Goal: Transaction & Acquisition: Purchase product/service

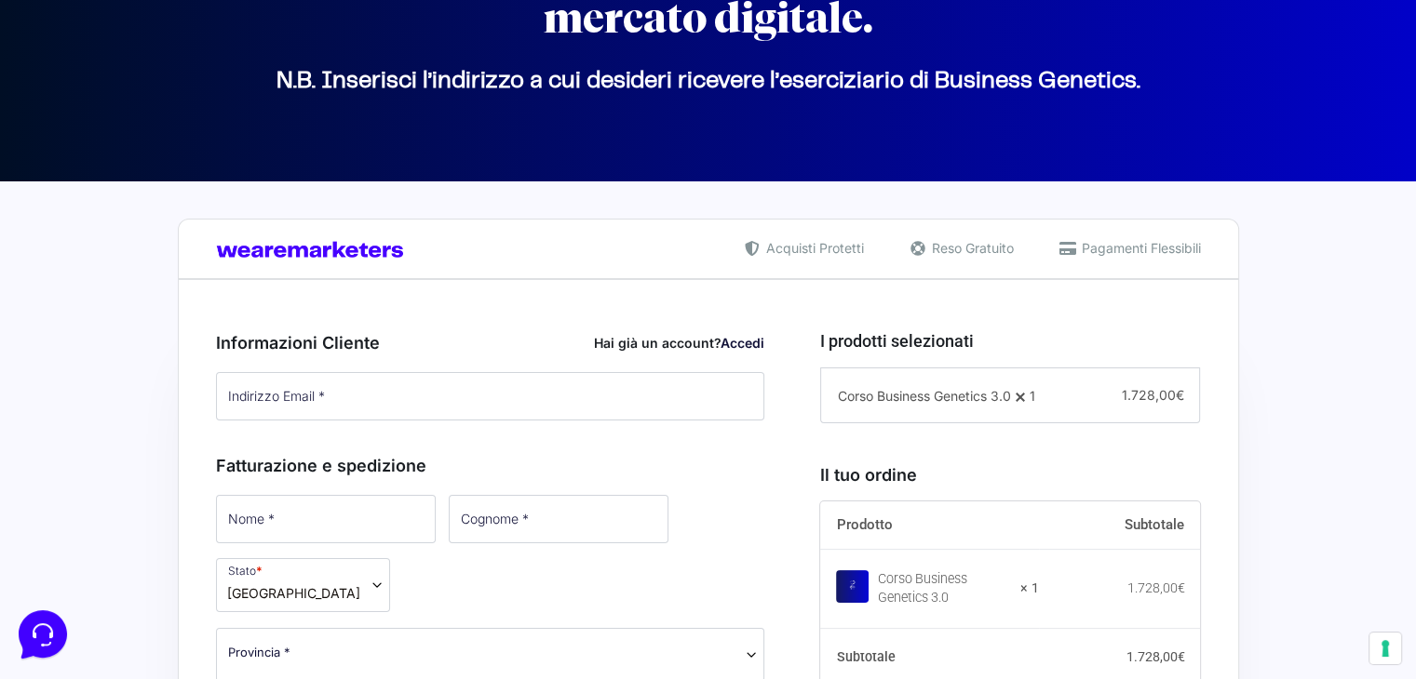
scroll to position [279, 0]
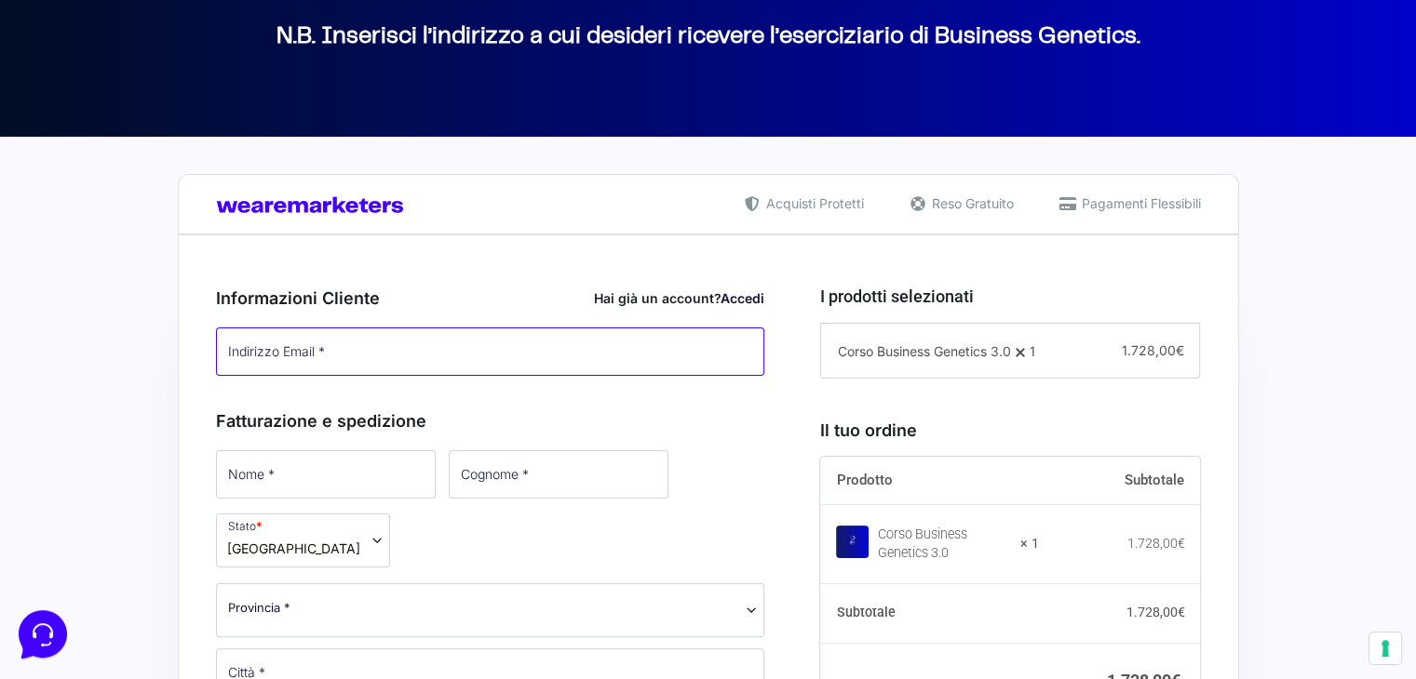
click at [491, 341] on input "Indirizzo Email *" at bounding box center [490, 352] width 549 height 48
type input "mantovani.marzia@gmail.com"
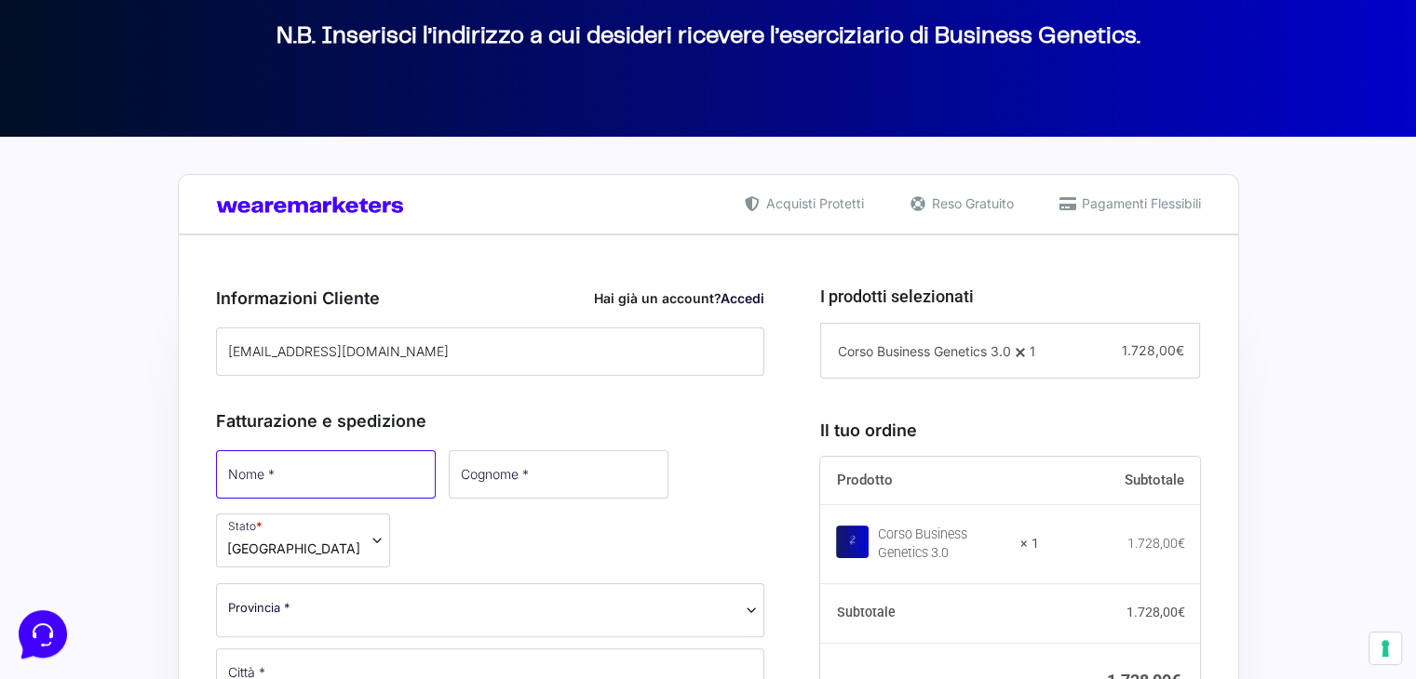
type input "Marzia"
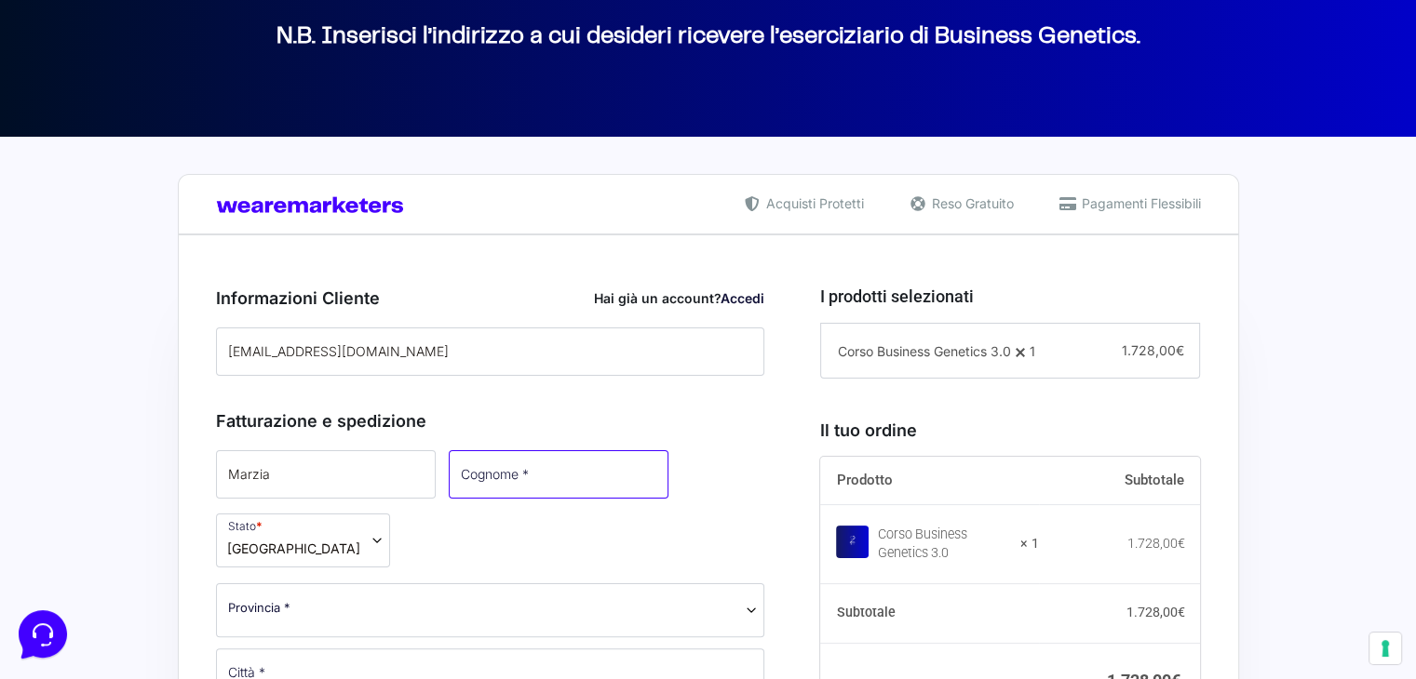
type input "Mantovani"
select select "AL"
type input "VALENZA"
type input "2A"
type input "15048"
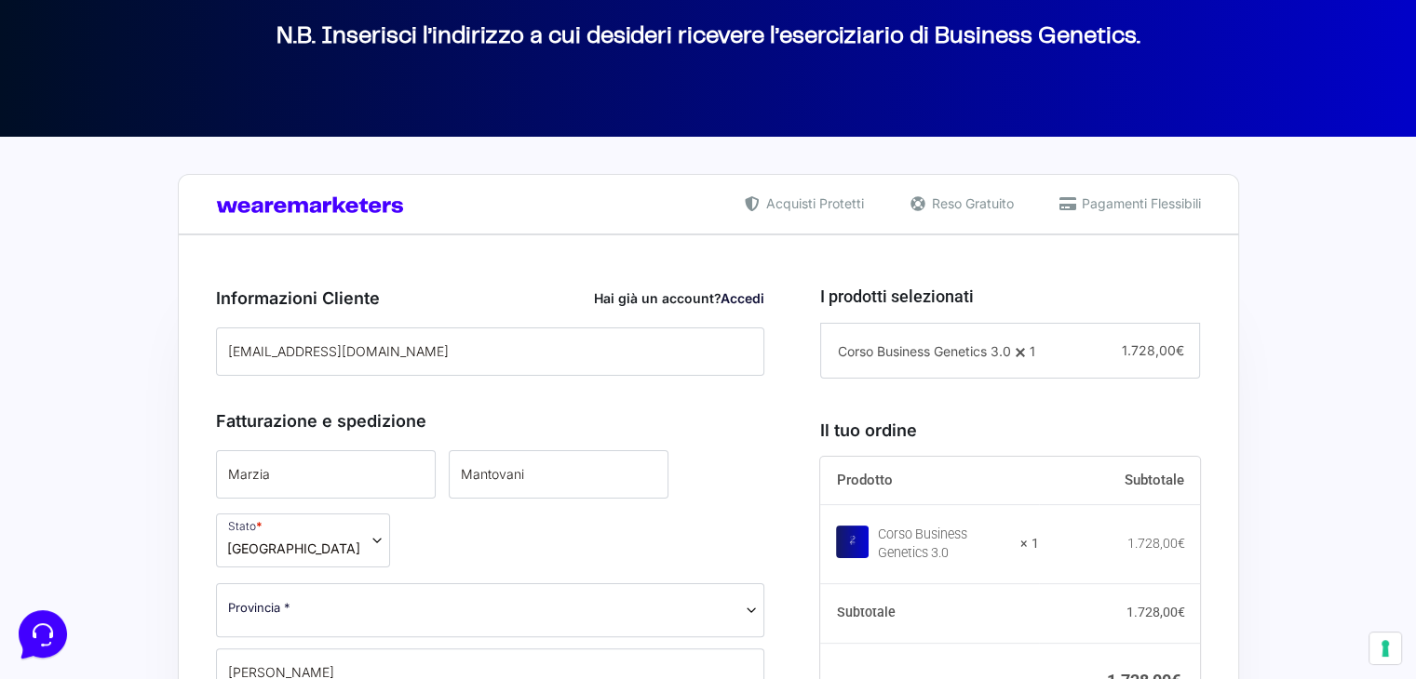
type input "3922995190"
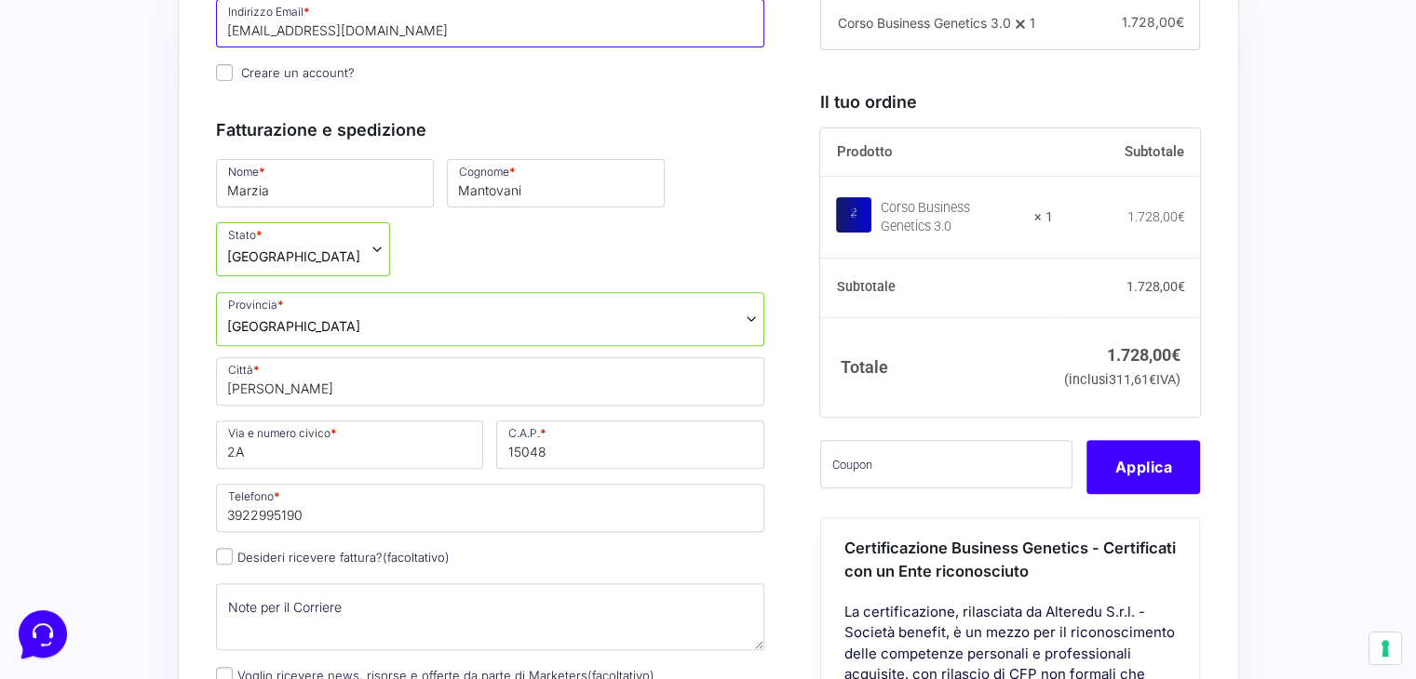
scroll to position [465, 0]
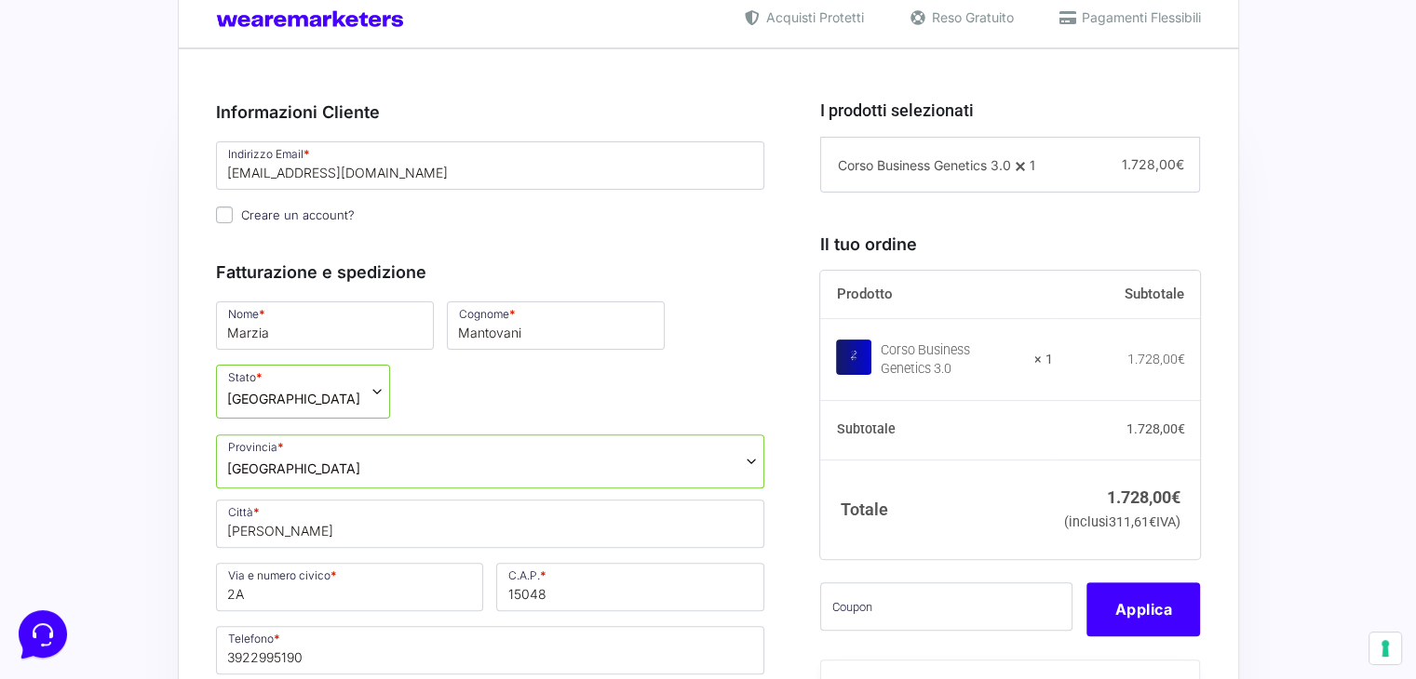
click at [228, 210] on input "Creare un account?" at bounding box center [224, 215] width 17 height 17
checkbox input "true"
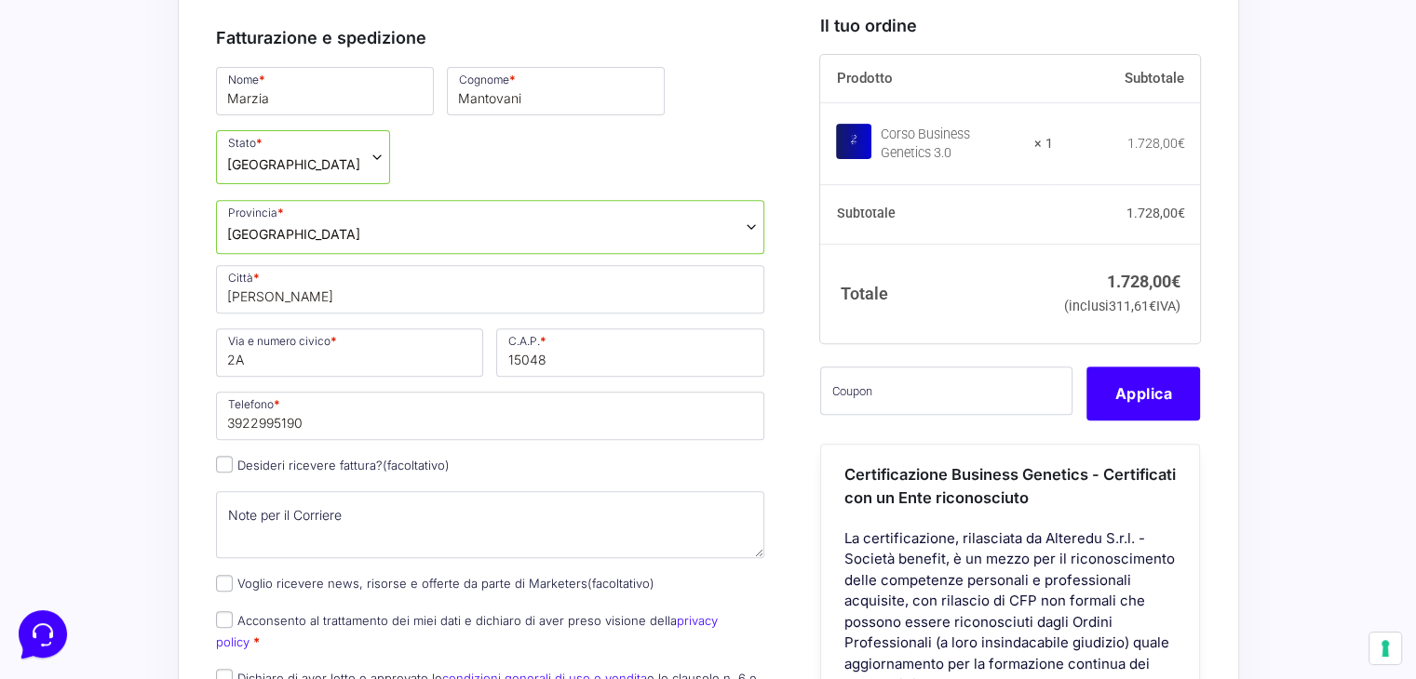
scroll to position [745, 0]
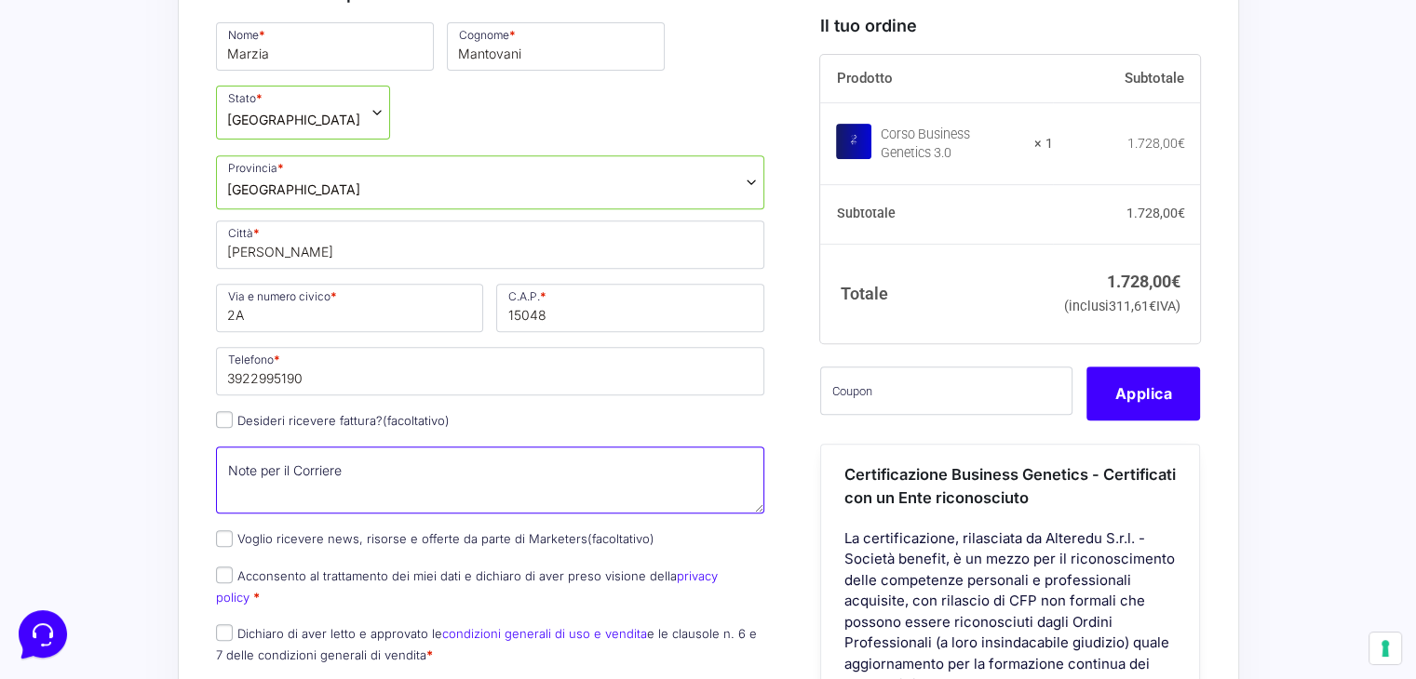
click at [316, 463] on textarea "Note per il Corriere (facoltativo)" at bounding box center [490, 480] width 549 height 67
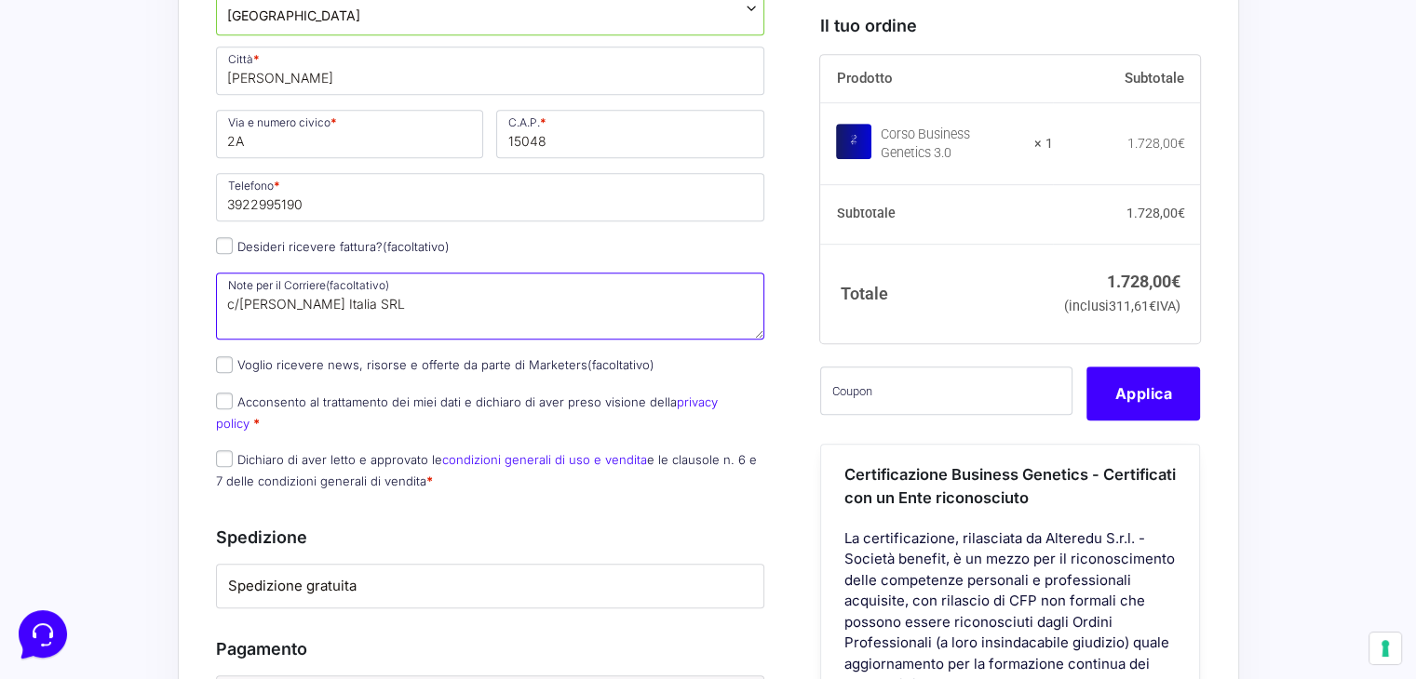
scroll to position [931, 0]
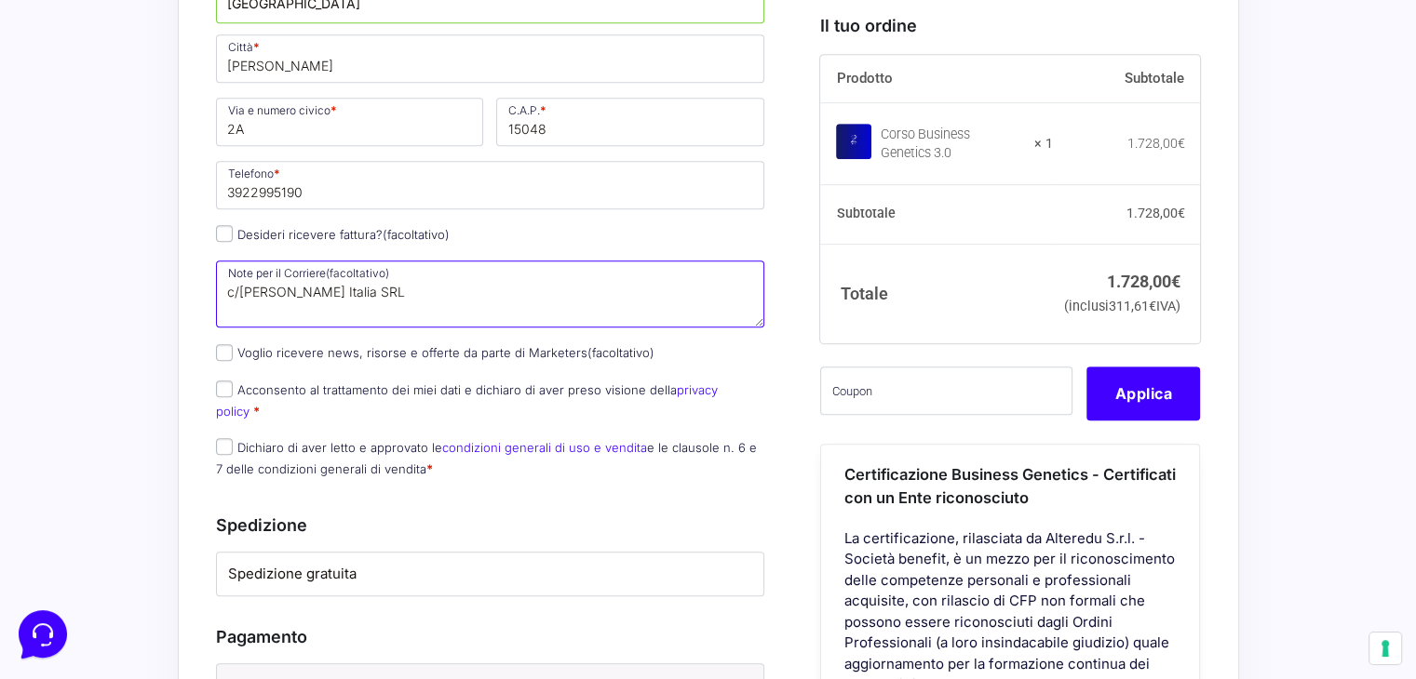
type textarea "c/o Boghossian Italia SRL"
click at [221, 353] on input "Voglio ricevere news, risorse e offerte da parte di Marketers (facoltativo)" at bounding box center [224, 352] width 17 height 17
checkbox input "true"
click at [230, 238] on input "Desideri ricevere fattura? (facoltativo)" at bounding box center [224, 233] width 17 height 17
checkbox input "true"
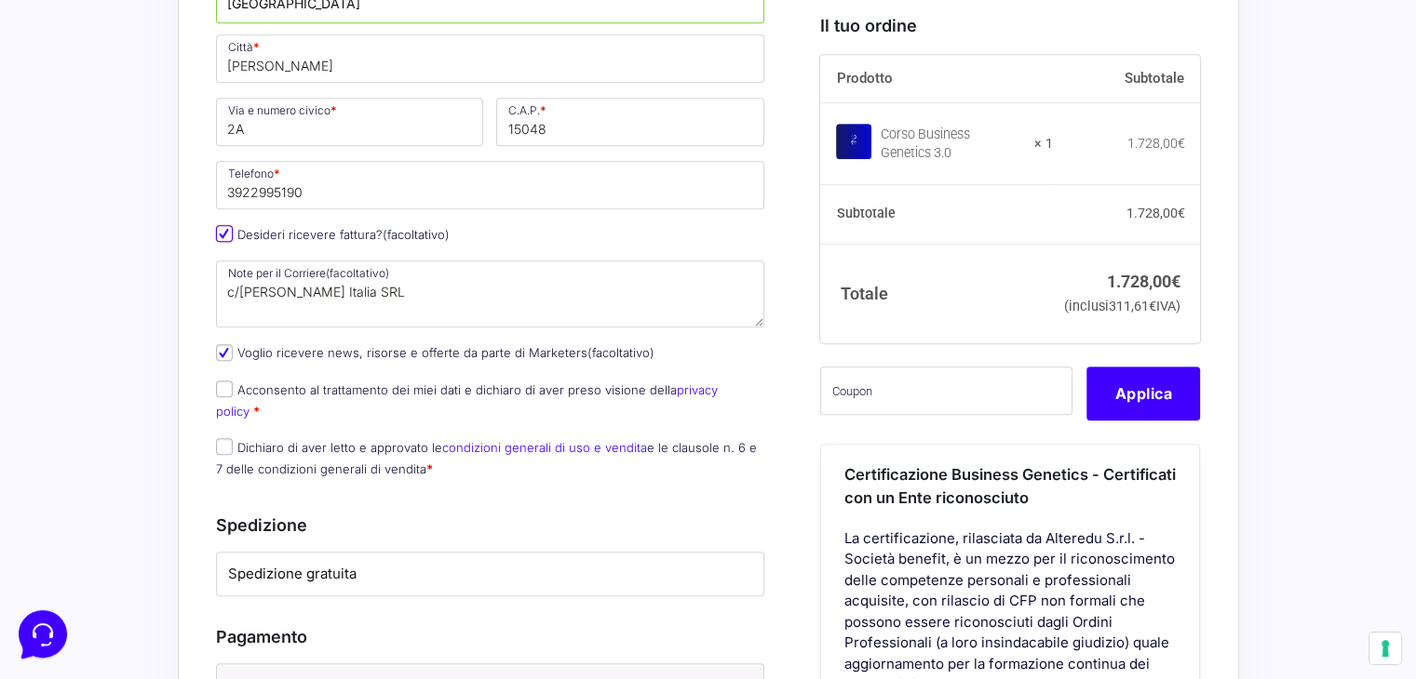
select select "IT"
type input "0000000"
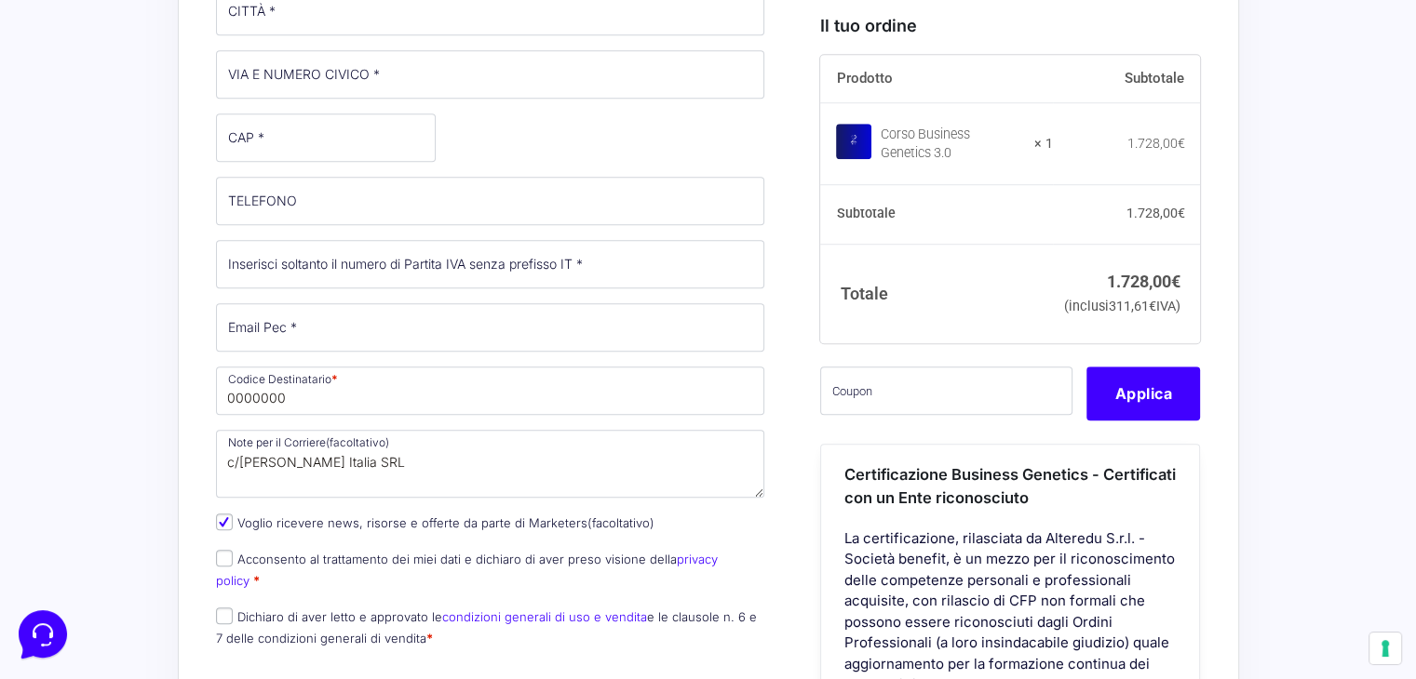
scroll to position [1024, 0]
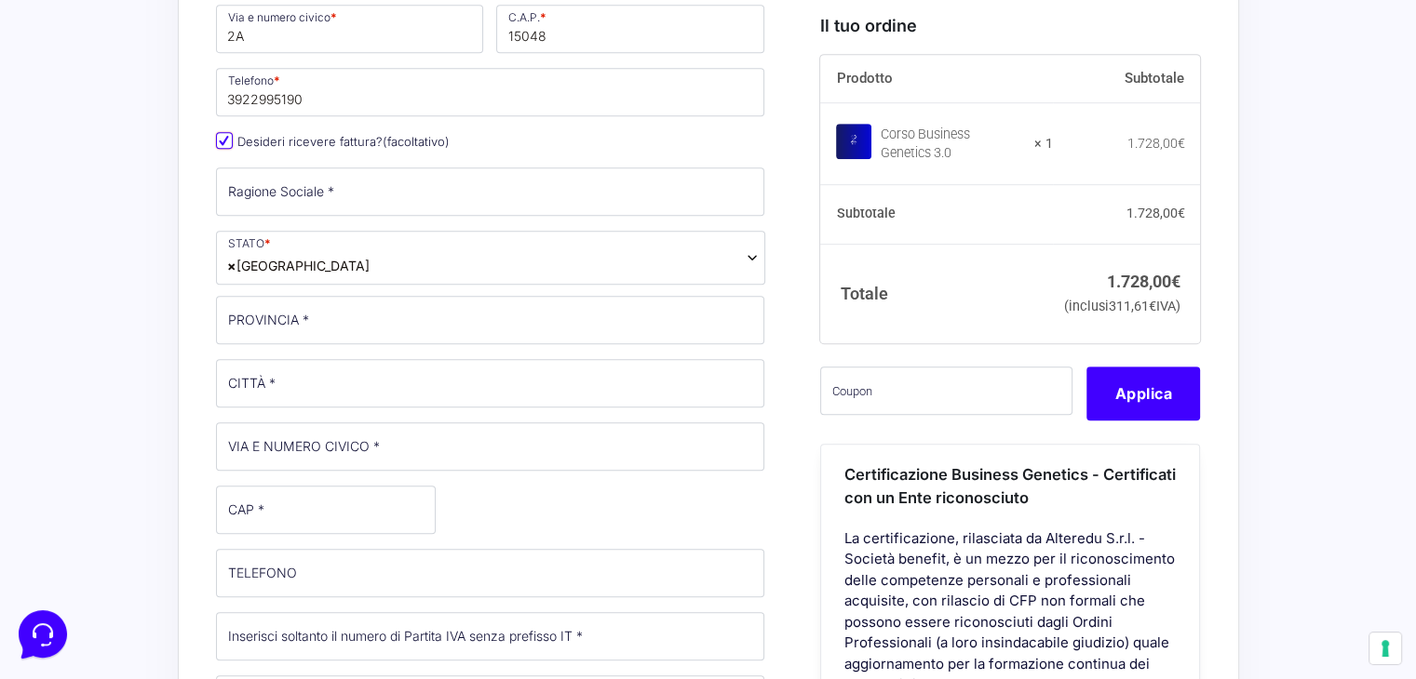
click at [227, 133] on input "Desideri ricevere fattura? (facoltativo)" at bounding box center [224, 140] width 17 height 17
checkbox input "false"
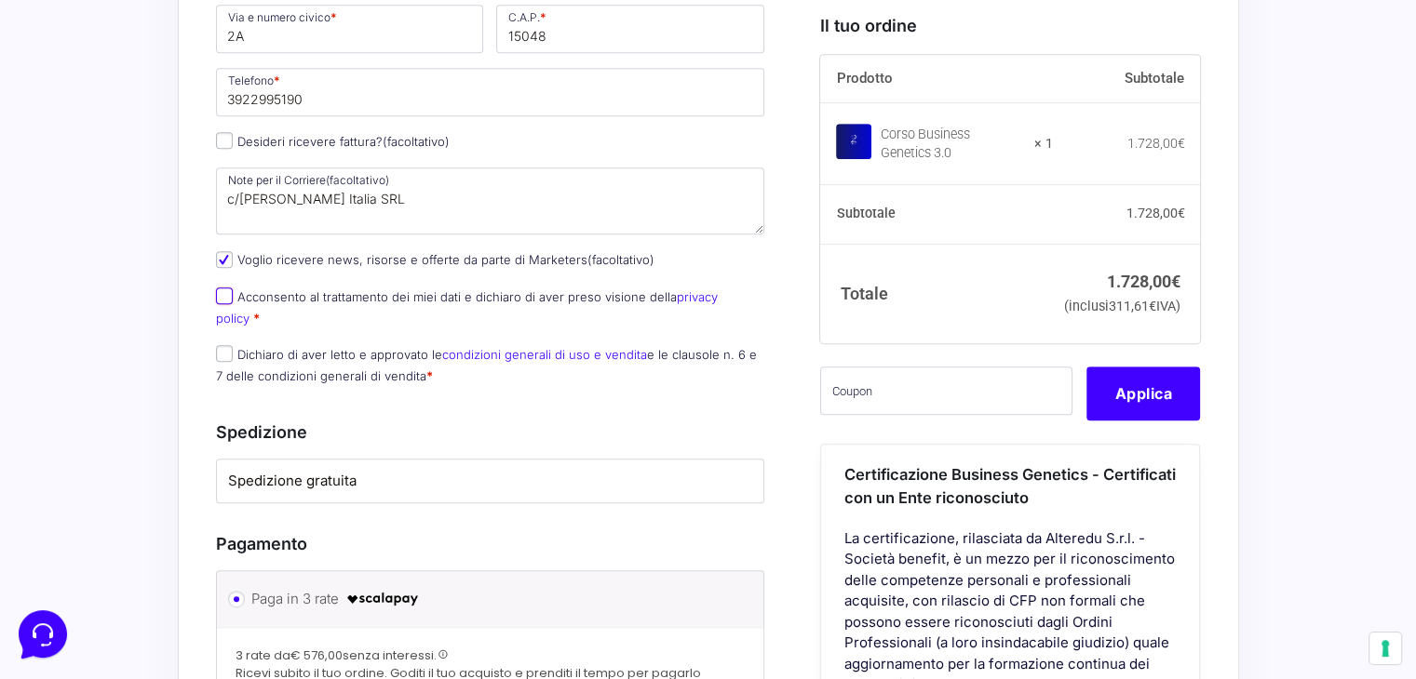
click at [224, 292] on input "Acconsento al trattamento dei miei dati e dichiaro di aver preso visione della …" at bounding box center [224, 296] width 17 height 17
checkbox input "true"
click at [230, 345] on input "Dichiaro di aver letto e approvato le condizioni generali di uso e vendita e le…" at bounding box center [224, 353] width 17 height 17
checkbox input "true"
click at [401, 471] on label "Spedizione gratuita" at bounding box center [490, 481] width 525 height 21
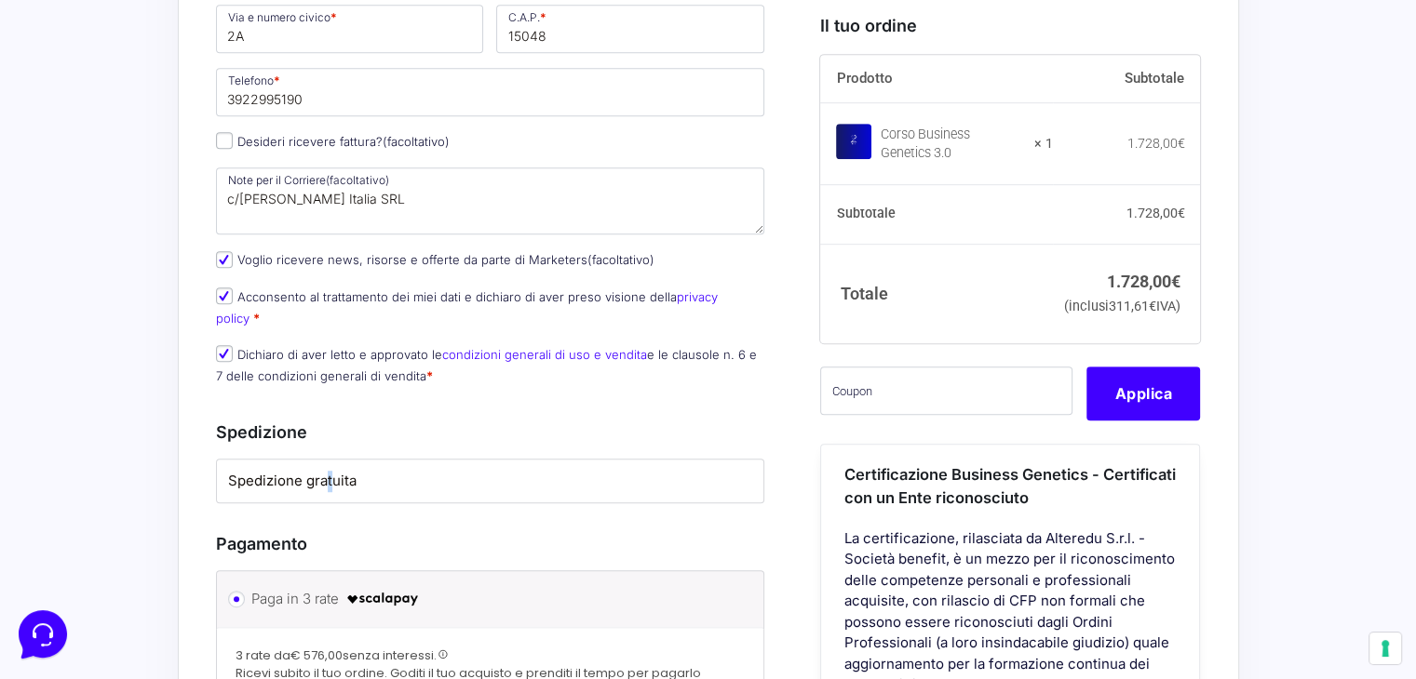
click at [328, 471] on label "Spedizione gratuita" at bounding box center [490, 481] width 525 height 21
click at [409, 420] on h3 "Spedizione" at bounding box center [490, 432] width 549 height 25
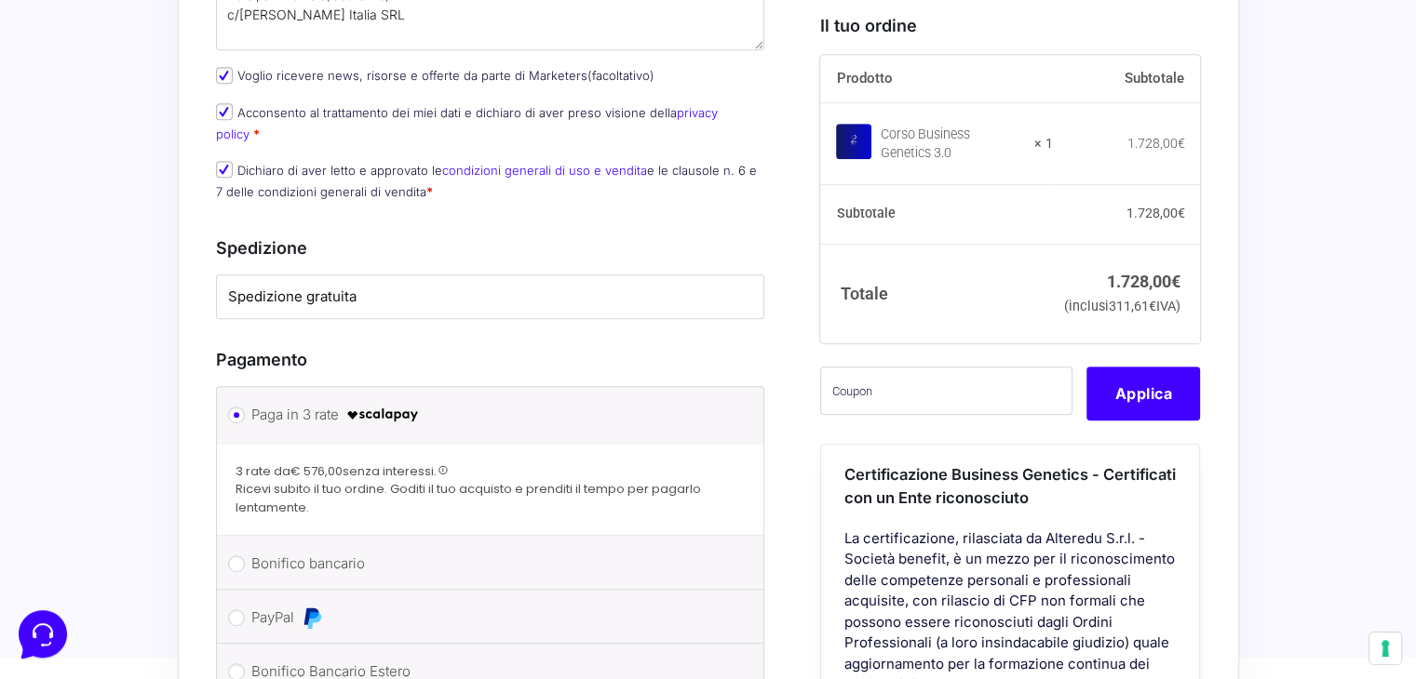
scroll to position [1210, 0]
click at [232, 608] on input "PayPal" at bounding box center [236, 616] width 17 height 17
radio input "true"
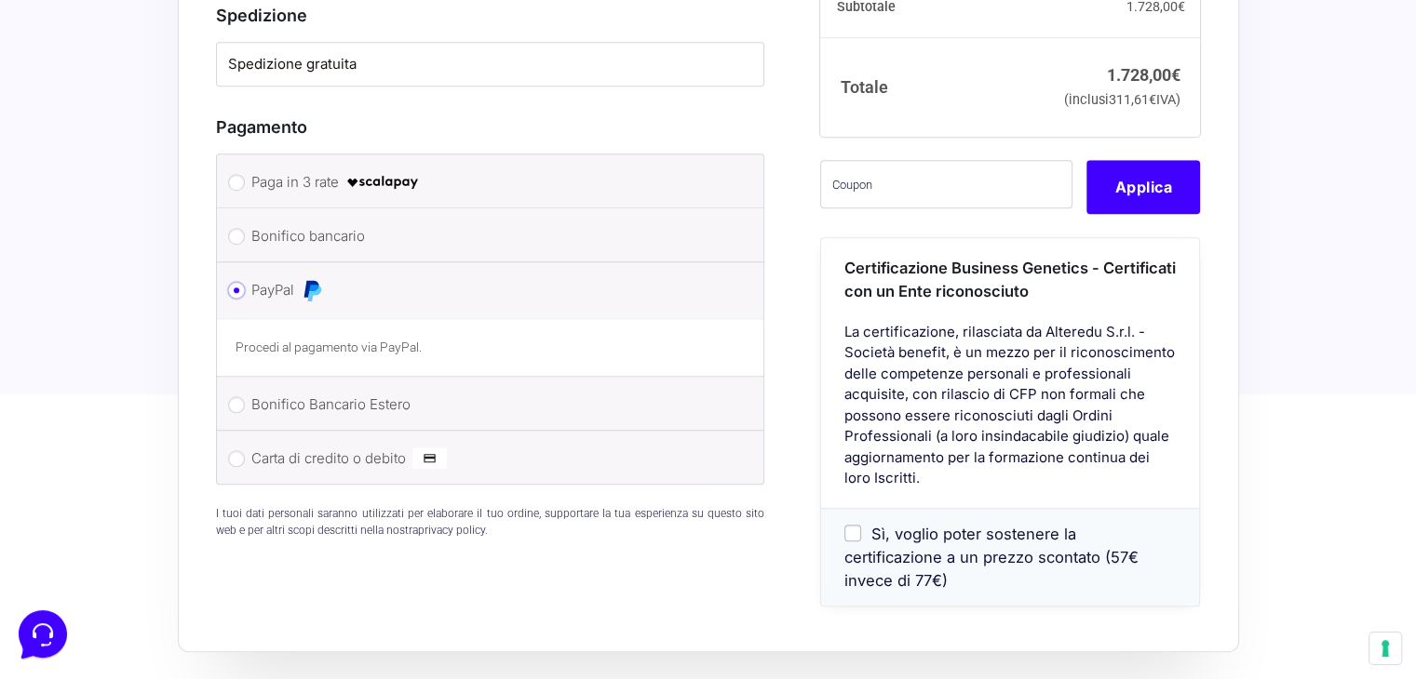
scroll to position [1489, 0]
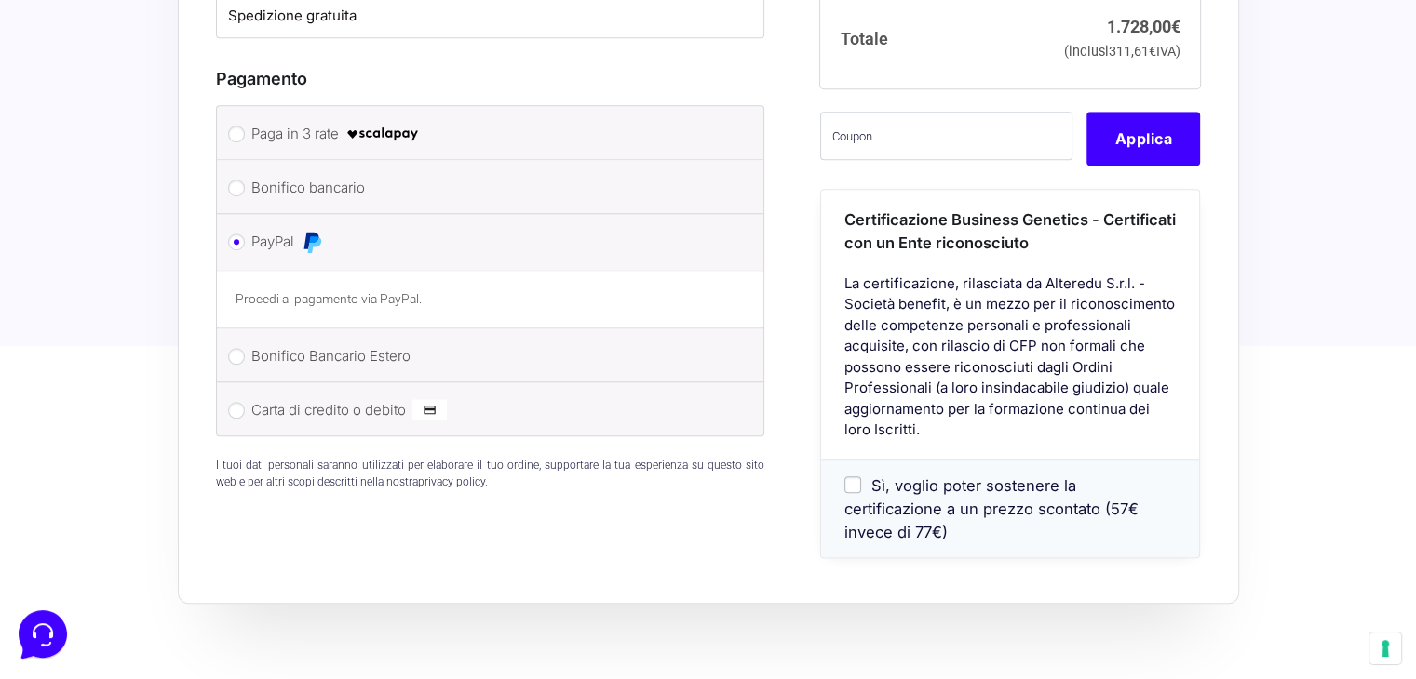
click at [852, 485] on input "Sì, voglio poter sostenere la certificazione a un prezzo scontato (57€ invece d…" at bounding box center [852, 485] width 17 height 17
checkbox input "true"
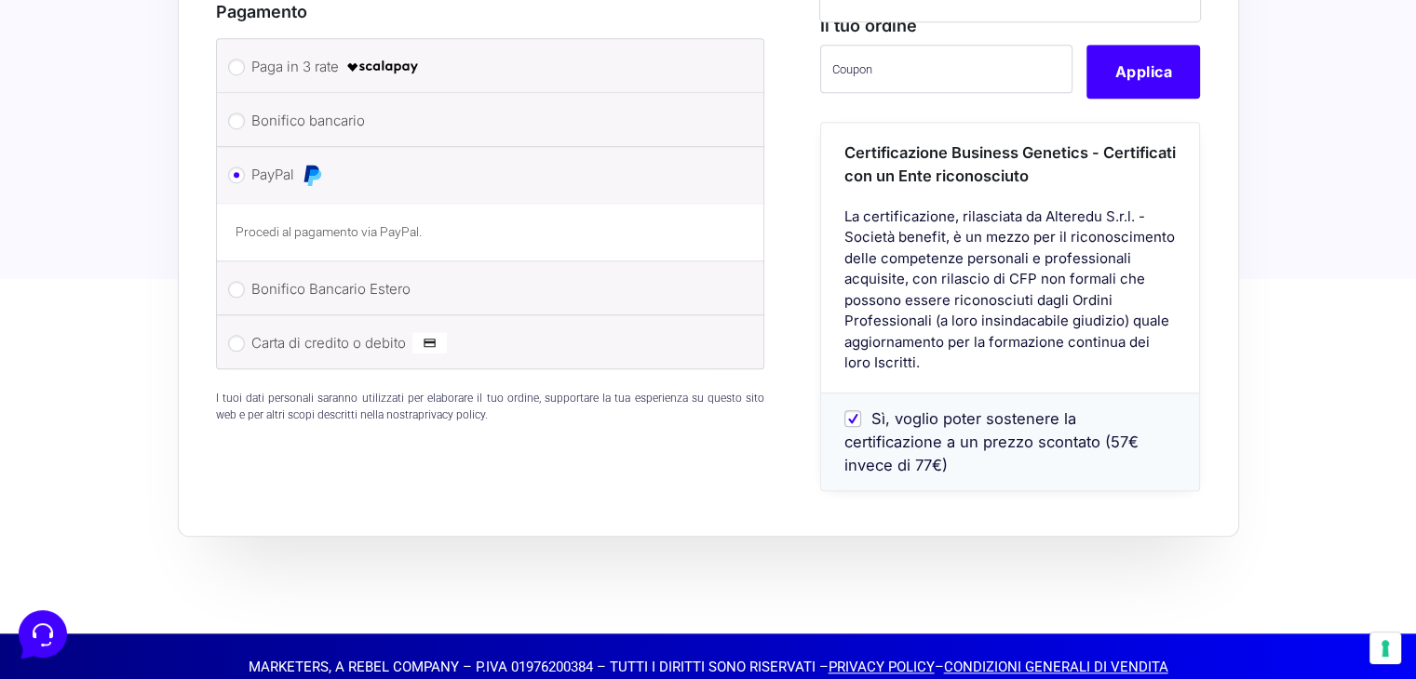
scroll to position [1560, 0]
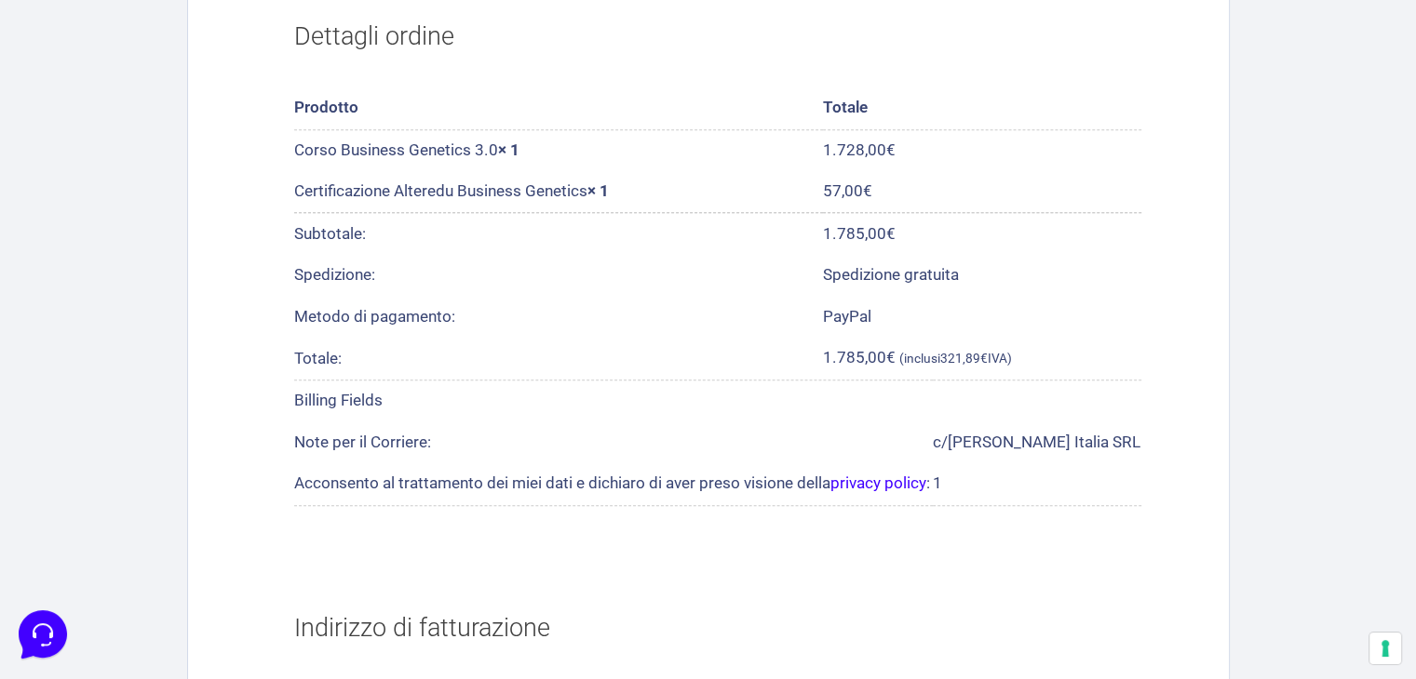
scroll to position [677, 0]
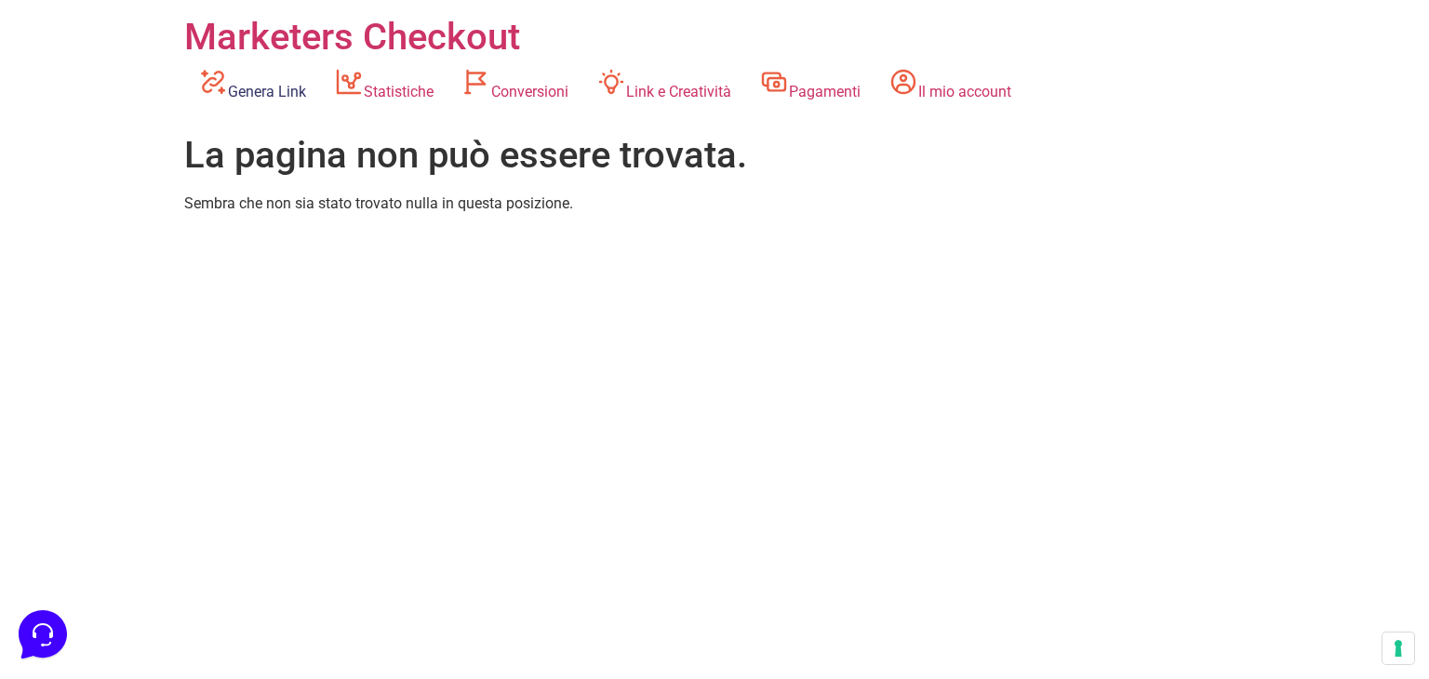
click at [298, 93] on link "Genera Link" at bounding box center [252, 85] width 136 height 51
click at [949, 89] on link "Il mio account" at bounding box center [950, 85] width 151 height 51
click at [376, 91] on link "Statistiche" at bounding box center [383, 85] width 127 height 51
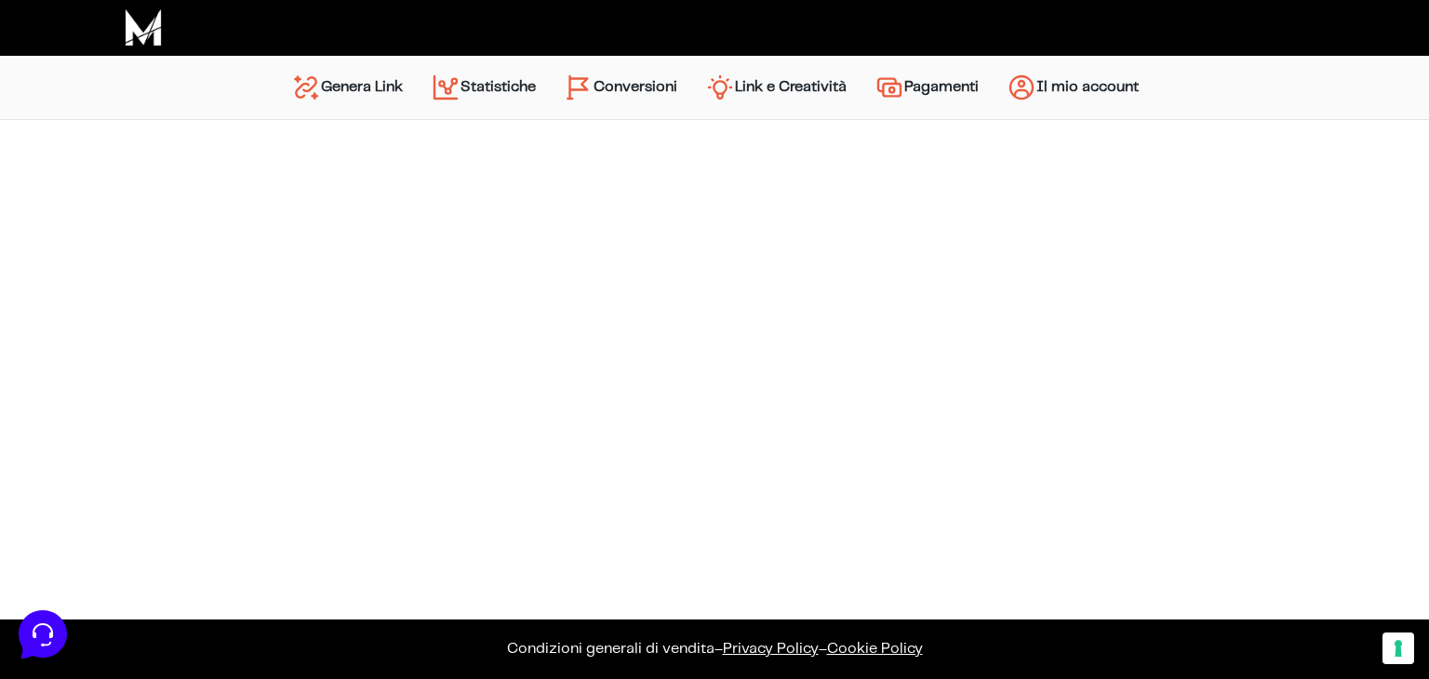
click at [803, 89] on link "Link e Creatività" at bounding box center [775, 87] width 169 height 45
